Goal: Communication & Community: Answer question/provide support

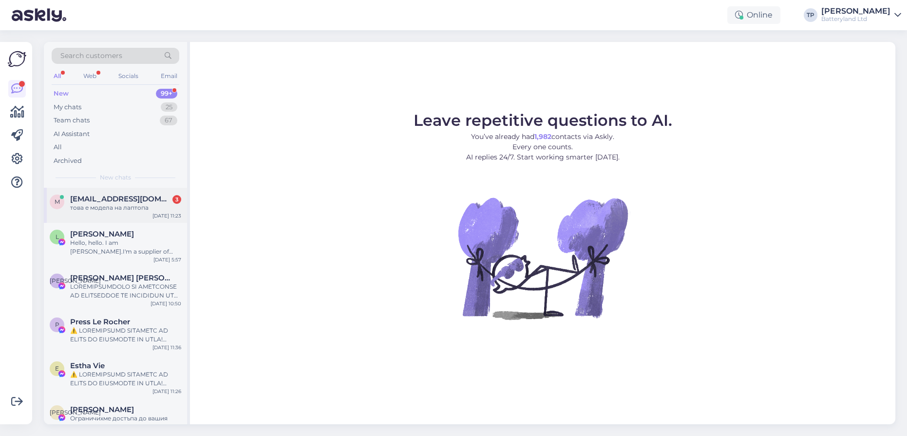
click at [117, 190] on div "m [EMAIL_ADDRESS][DOMAIN_NAME] 3 това е модела на лаптопа [DATE] 11:23" at bounding box center [115, 205] width 143 height 35
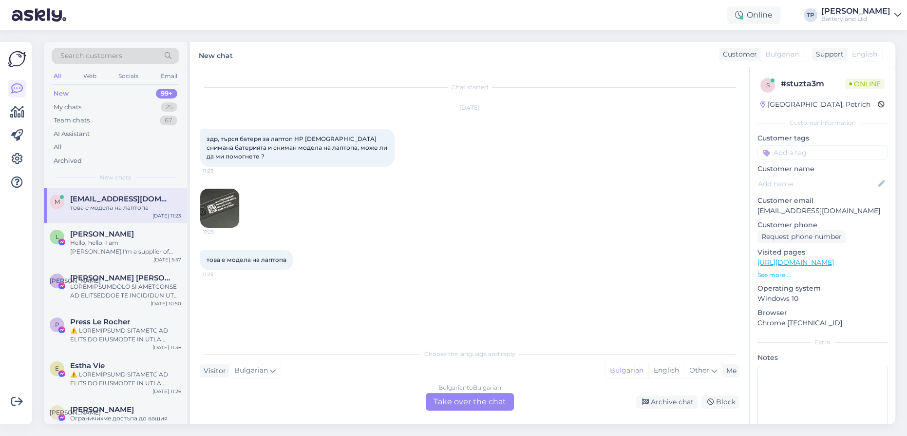
click at [445, 396] on div "Bulgarian to Bulgarian Take over the chat" at bounding box center [470, 402] width 88 height 18
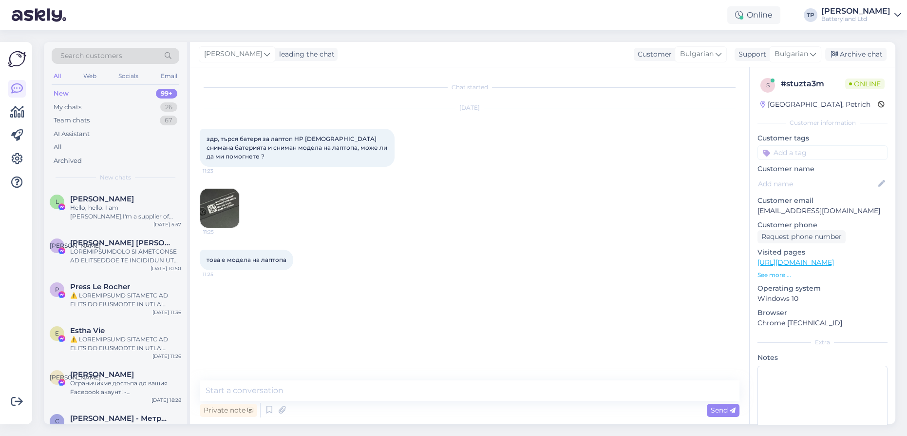
click at [224, 198] on img at bounding box center [219, 208] width 39 height 39
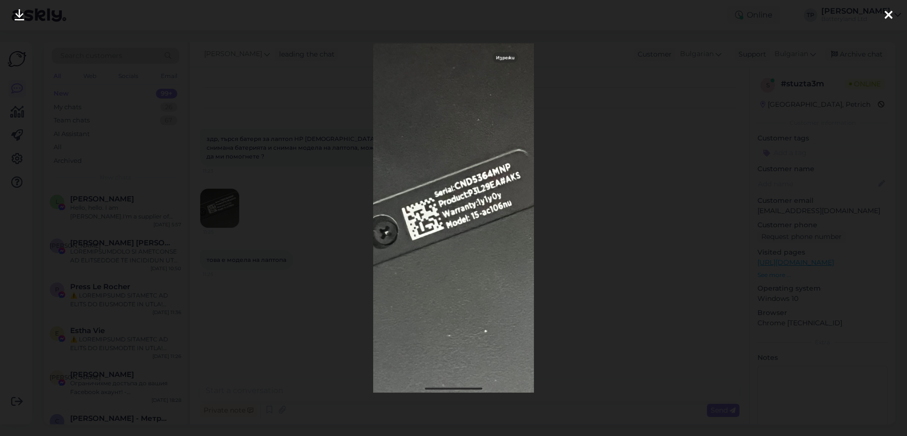
click at [883, 16] on div at bounding box center [888, 15] width 19 height 31
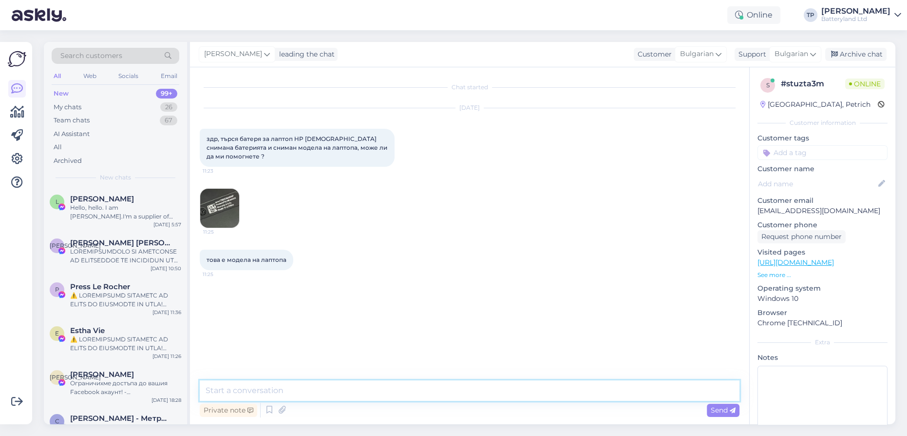
click at [326, 391] on textarea at bounding box center [470, 390] width 540 height 20
type textarea "Z"
type textarea "Здравейте, ще погледна снимката и ще ви пиша като намеря батерия"
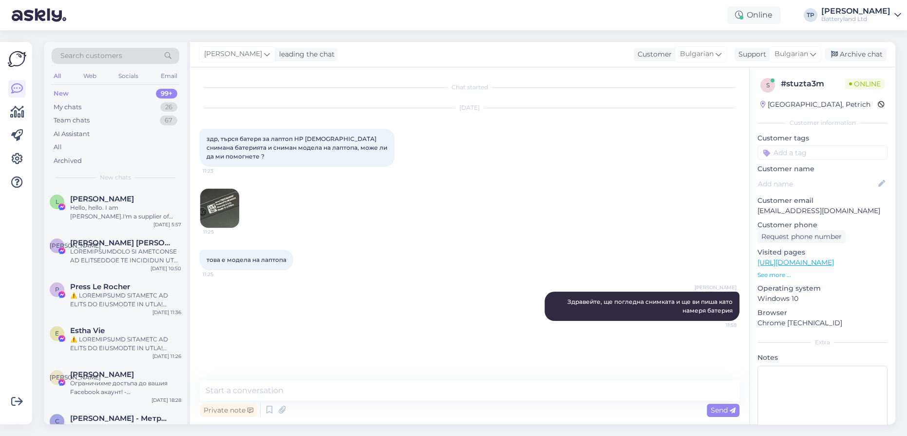
click at [215, 204] on img at bounding box center [219, 208] width 39 height 39
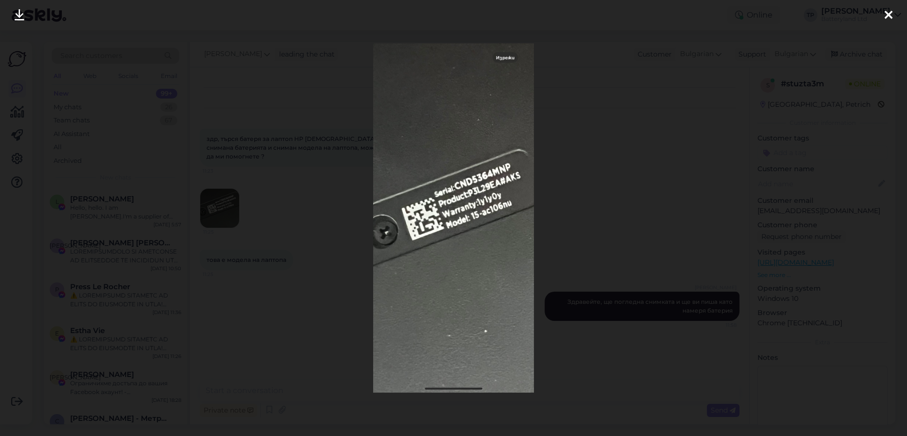
click at [885, 12] on icon at bounding box center [889, 15] width 8 height 13
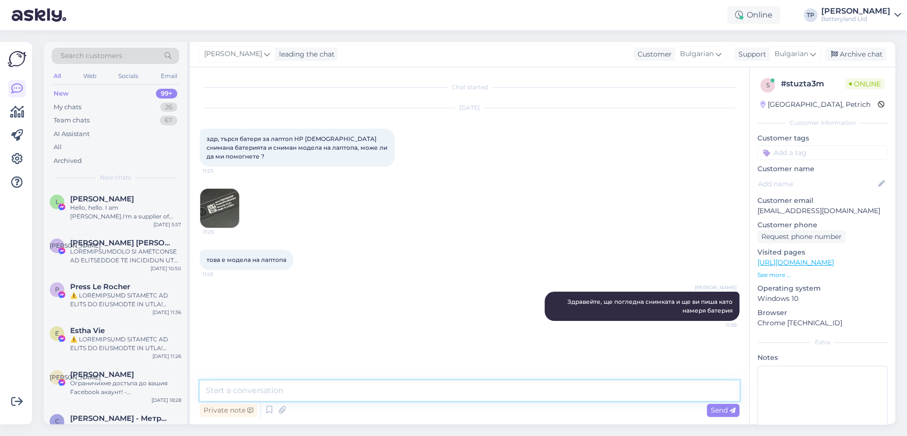
click at [313, 391] on textarea at bounding box center [470, 390] width 540 height 20
type textarea "P"
type textarea "Понеже виждам че батерията е външна д [PERSON_NAME] пратите снимка на нея или д…"
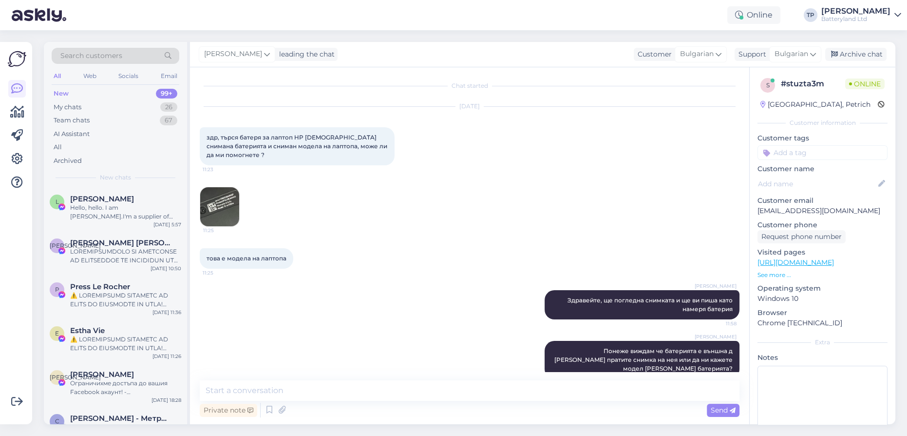
click at [224, 187] on img at bounding box center [219, 206] width 39 height 39
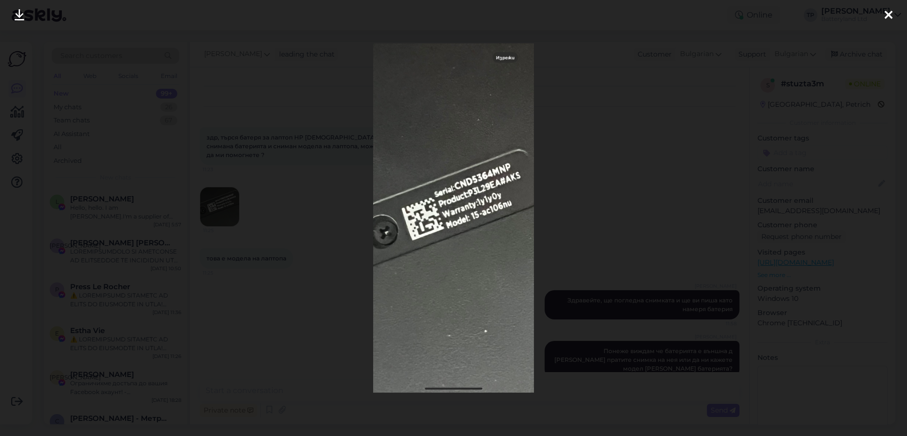
click at [615, 211] on div at bounding box center [453, 218] width 907 height 436
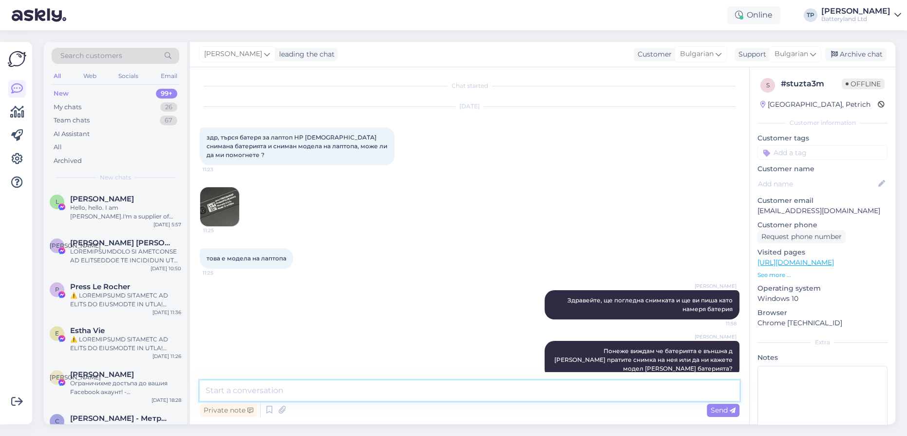
click at [254, 391] on textarea at bounding box center [470, 390] width 540 height 20
type textarea "Това изглежда съвместим вариант на батерия и за вашият модел лаптоп"
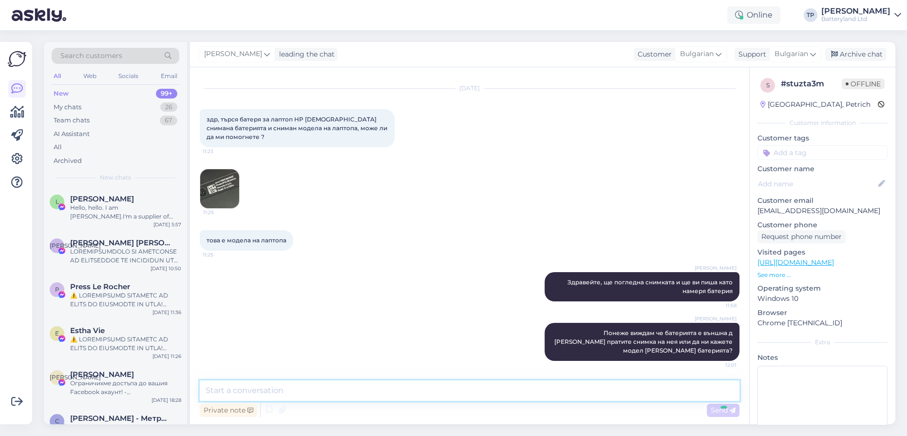
paste textarea "[URL][DOMAIN_NAME]"
type textarea "[URL][DOMAIN_NAME]"
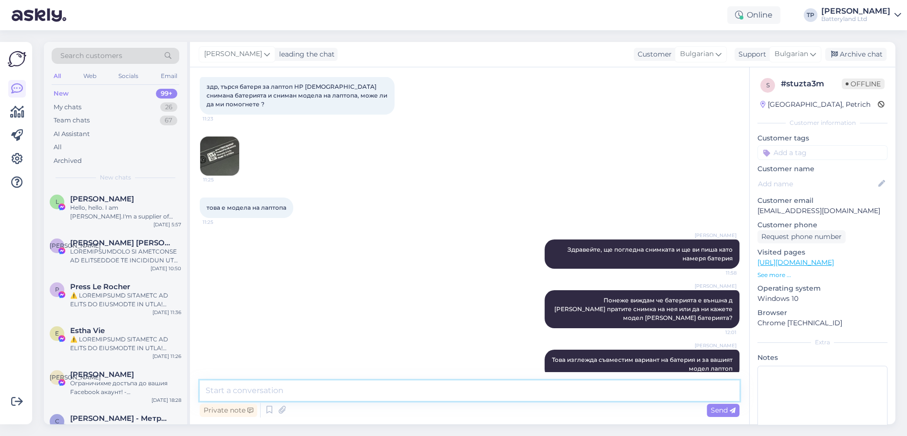
scroll to position [103, 0]
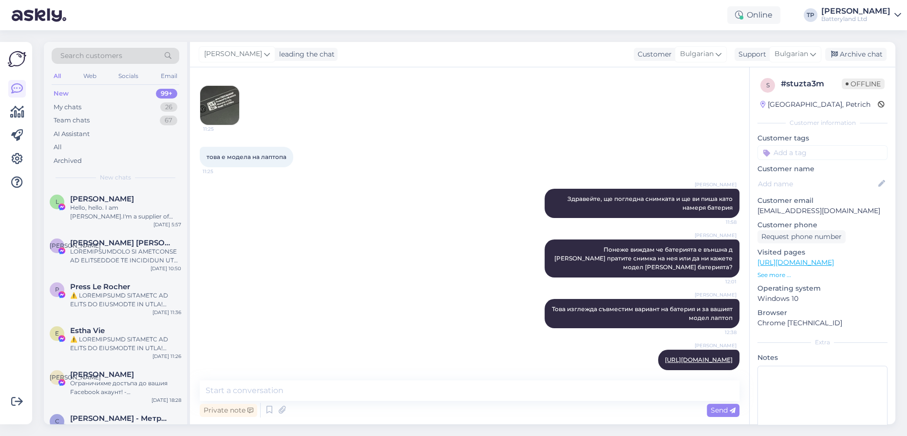
click at [400, 50] on div "[PERSON_NAME] leading the chat Customer Bulgarian Support Bulgarian Archive chat" at bounding box center [543, 54] width 706 height 25
click at [665, 356] on link "[URL][DOMAIN_NAME]" at bounding box center [699, 359] width 68 height 7
